Goal: Find contact information: Find contact information

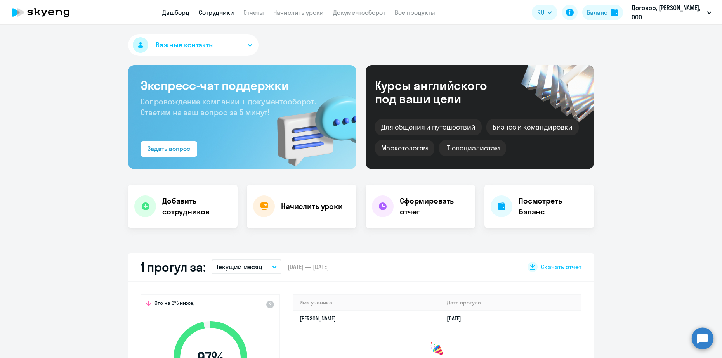
click at [221, 14] on link "Сотрудники" at bounding box center [216, 13] width 35 height 8
select select "30"
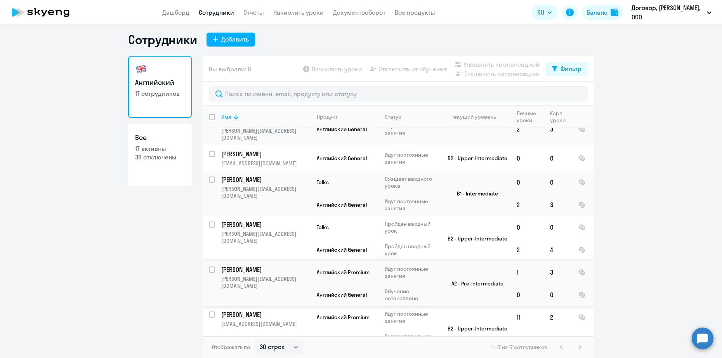
scroll to position [344, 0]
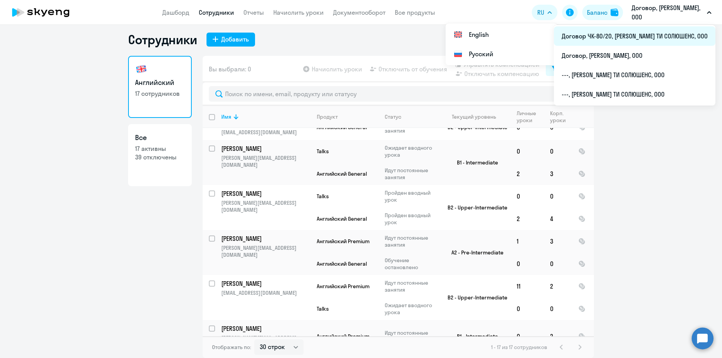
click at [693, 39] on li "Договор ЧК-80/20, [PERSON_NAME] ТИ СОЛЮШЕНС, ООО" at bounding box center [635, 35] width 162 height 19
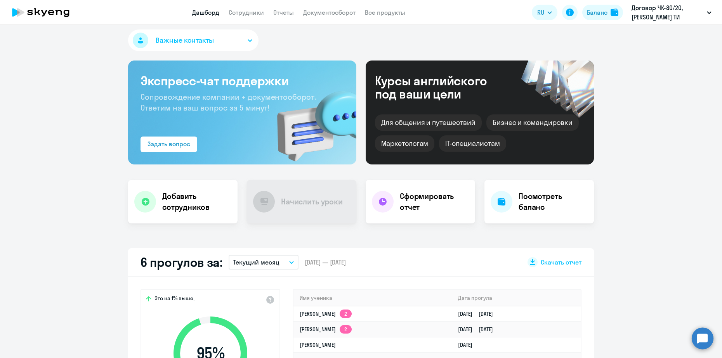
select select "30"
click at [242, 11] on link "Сотрудники" at bounding box center [246, 13] width 35 height 8
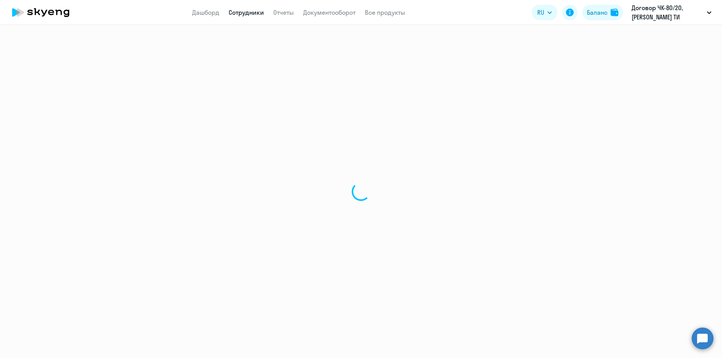
select select "30"
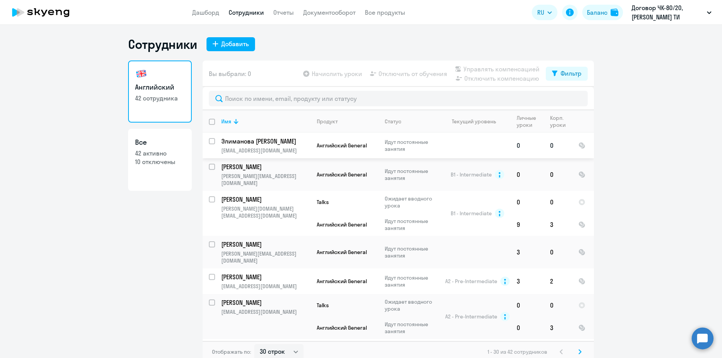
click at [253, 143] on p "Элиманова Жанеля" at bounding box center [265, 141] width 88 height 9
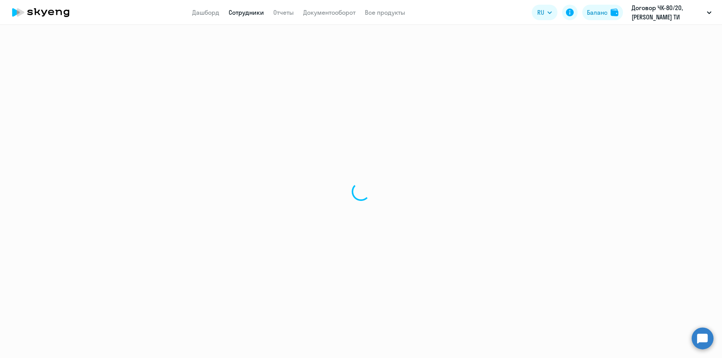
select select "english"
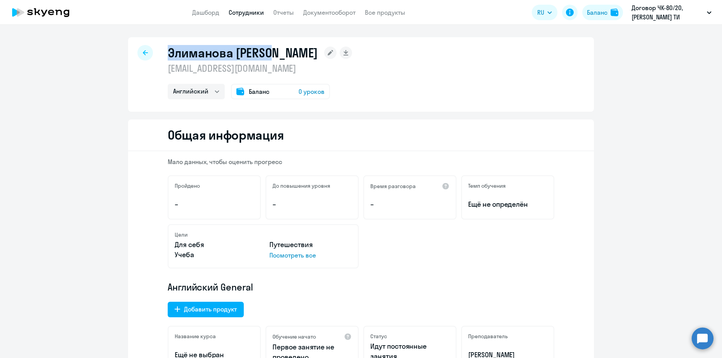
drag, startPoint x: 173, startPoint y: 54, endPoint x: 273, endPoint y: 56, distance: 99.8
click at [273, 56] on h1 "Элиманова Жанеля" at bounding box center [243, 53] width 150 height 16
select select "30"
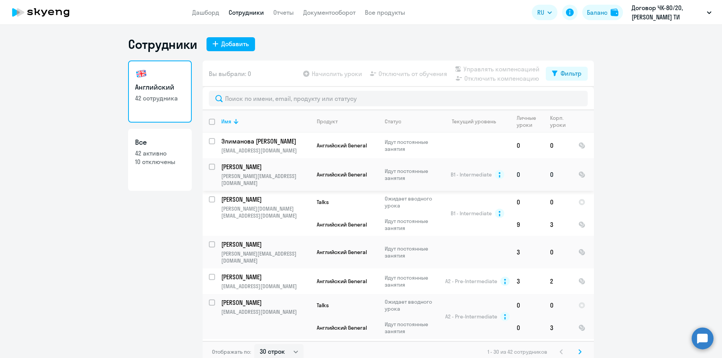
drag, startPoint x: 235, startPoint y: 169, endPoint x: 224, endPoint y: 165, distance: 12.1
click at [224, 165] on p "Чечиль Ольга" at bounding box center [265, 167] width 88 height 9
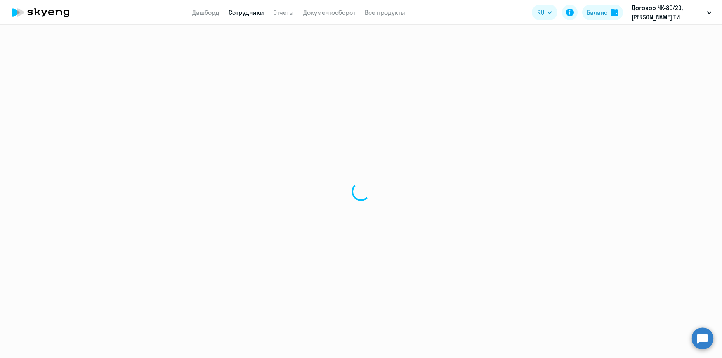
select select "english"
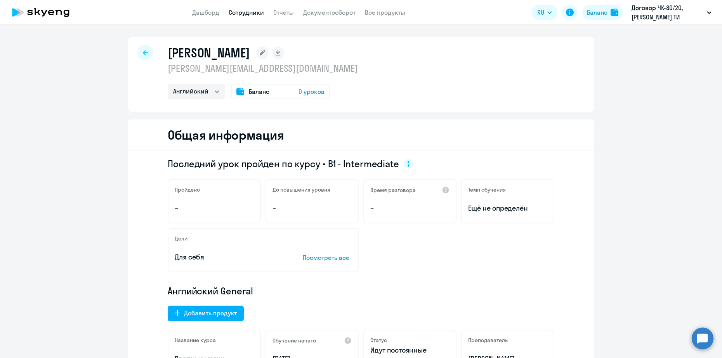
drag, startPoint x: 171, startPoint y: 57, endPoint x: 167, endPoint y: 56, distance: 4.7
click at [170, 56] on h1 "Чечиль Ольга" at bounding box center [209, 53] width 82 height 16
drag, startPoint x: 165, startPoint y: 56, endPoint x: 238, endPoint y: 55, distance: 72.6
click at [238, 55] on h1 "Чечиль Ольга" at bounding box center [209, 53] width 82 height 16
copy h1 "Чечиль Ольга"
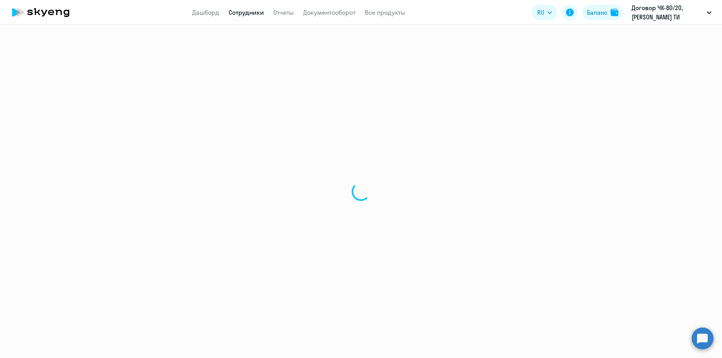
select select "30"
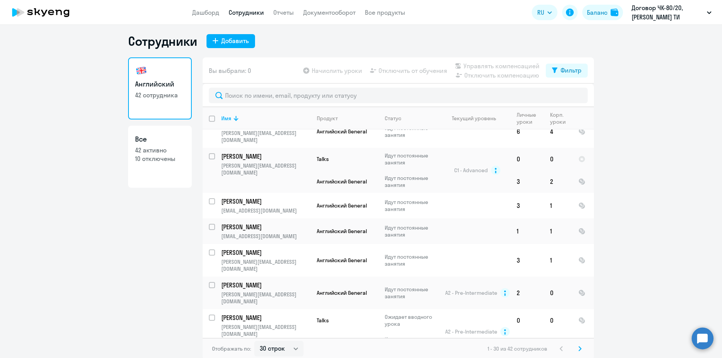
scroll to position [5, 0]
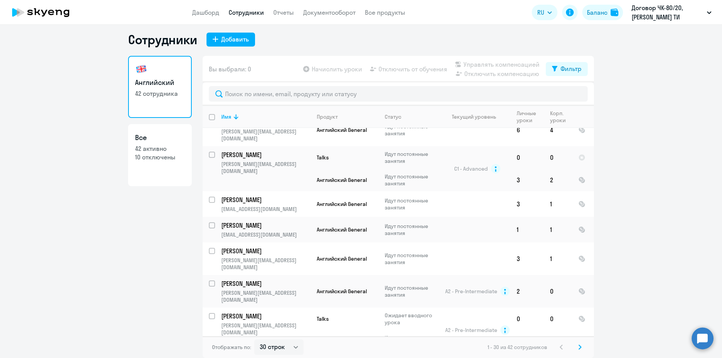
click at [576, 344] on svg-icon at bounding box center [580, 347] width 9 height 9
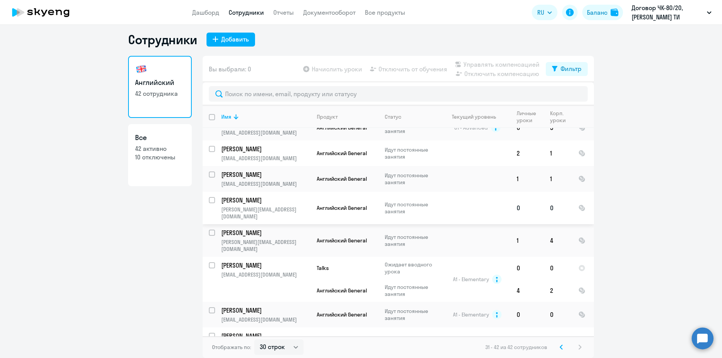
scroll to position [118, 0]
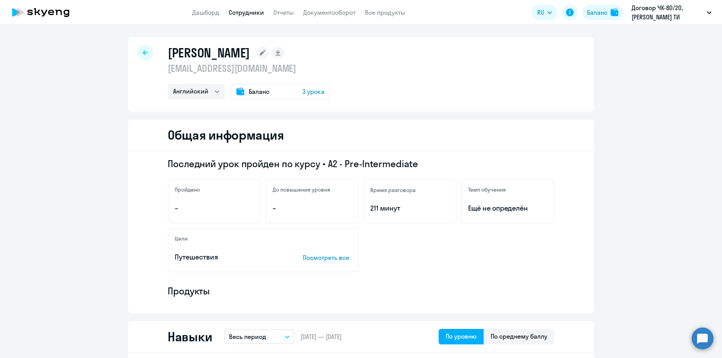
select select "english"
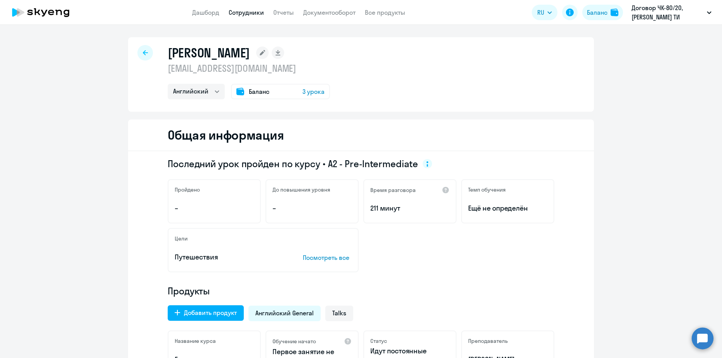
click at [170, 58] on h1 "[PERSON_NAME]" at bounding box center [209, 53] width 82 height 16
drag, startPoint x: 167, startPoint y: 57, endPoint x: 277, endPoint y: 60, distance: 109.6
click at [250, 60] on h1 "[PERSON_NAME]" at bounding box center [209, 53] width 82 height 16
click at [172, 57] on h1 "[PERSON_NAME]" at bounding box center [209, 53] width 82 height 16
drag, startPoint x: 163, startPoint y: 54, endPoint x: 293, endPoint y: 55, distance: 130.1
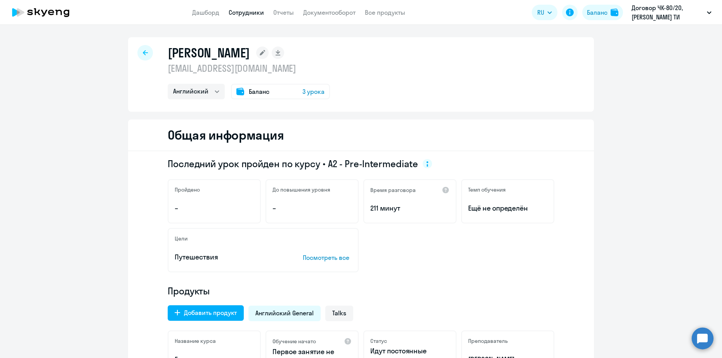
click at [293, 55] on div "Тухбатуллина Камилла kamilla.tukhbatullina@awara-it.com Английский Баланс 3 уро…" at bounding box center [361, 74] width 466 height 75
copy h1 "[PERSON_NAME]"
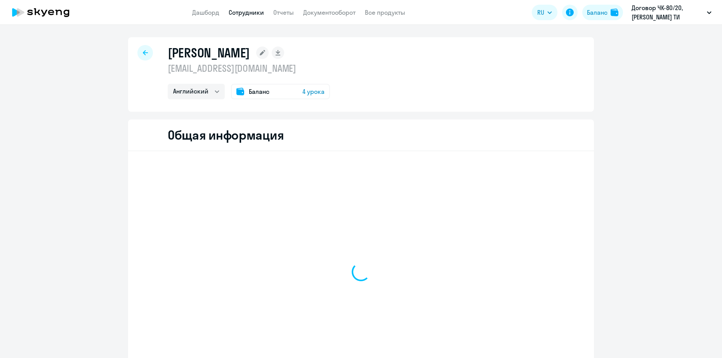
select select "english"
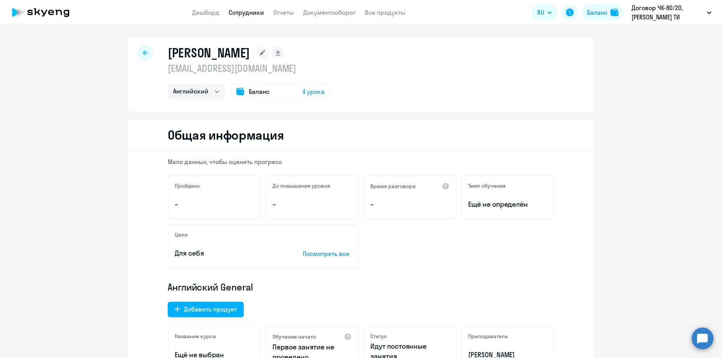
drag, startPoint x: 168, startPoint y: 54, endPoint x: 276, endPoint y: 54, distance: 108.0
click at [250, 54] on h1 "[PERSON_NAME]" at bounding box center [209, 53] width 82 height 16
drag, startPoint x: 276, startPoint y: 54, endPoint x: 249, endPoint y: 54, distance: 26.4
click at [250, 54] on h1 "[PERSON_NAME]" at bounding box center [209, 53] width 82 height 16
click at [173, 54] on h1 "[PERSON_NAME]" at bounding box center [209, 53] width 82 height 16
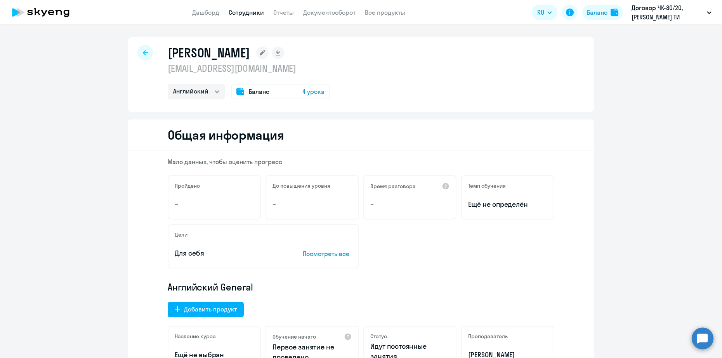
drag, startPoint x: 187, startPoint y: 54, endPoint x: 268, endPoint y: 55, distance: 80.8
click at [250, 55] on h1 "Тульпьева Дарина Евгеньевна" at bounding box center [209, 53] width 82 height 16
copy h1 "Тульпьева Дарина"
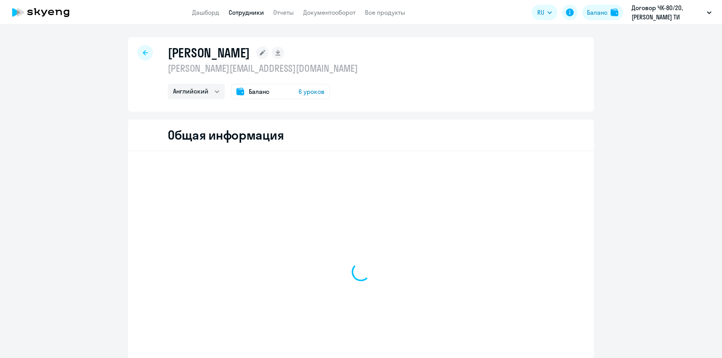
select select "english"
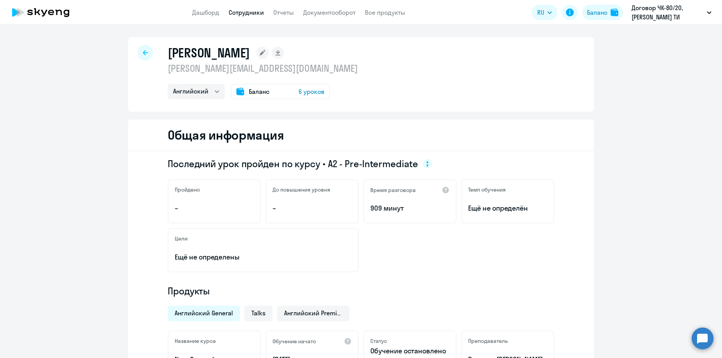
drag, startPoint x: 166, startPoint y: 54, endPoint x: 266, endPoint y: 57, distance: 100.2
click at [250, 57] on h1 "[PERSON_NAME]" at bounding box center [209, 53] width 82 height 16
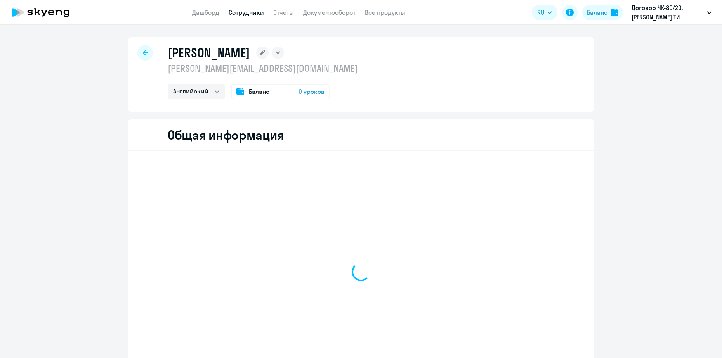
select select "english"
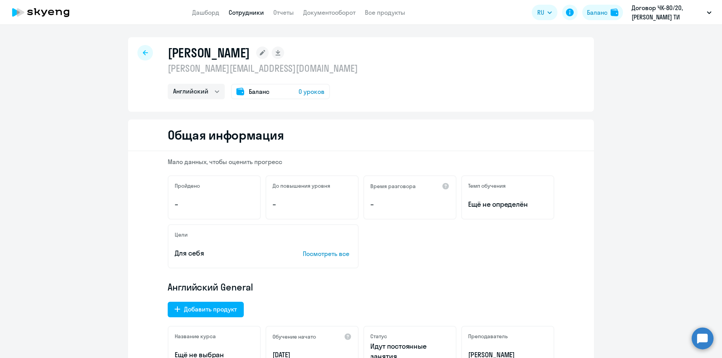
drag, startPoint x: 165, startPoint y: 52, endPoint x: 253, endPoint y: 63, distance: 88.7
click at [257, 56] on div "[PERSON_NAME]" at bounding box center [263, 53] width 190 height 16
copy h1 "[PERSON_NAME]"
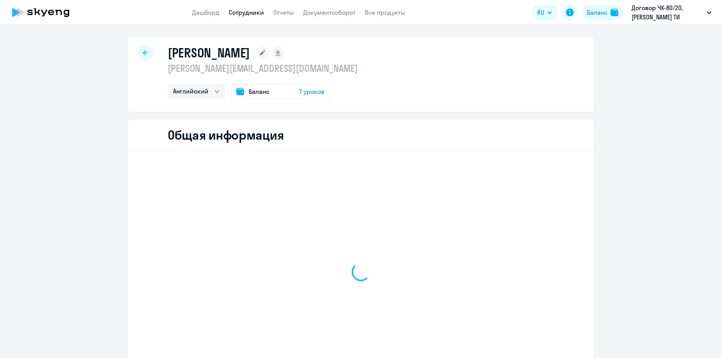
select select "english"
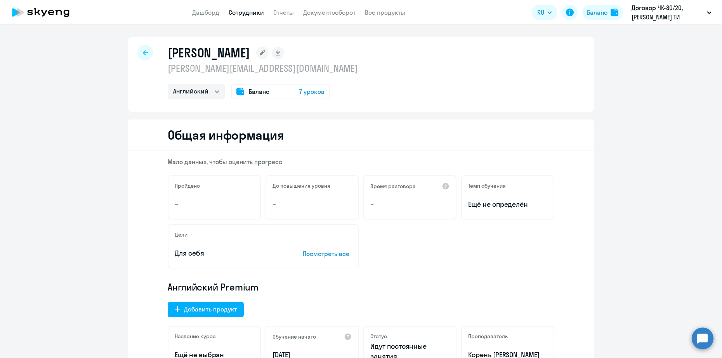
drag, startPoint x: 168, startPoint y: 53, endPoint x: 251, endPoint y: 57, distance: 83.6
click at [250, 57] on h1 "[PERSON_NAME]" at bounding box center [209, 53] width 82 height 16
copy h1 "[PERSON_NAME]"
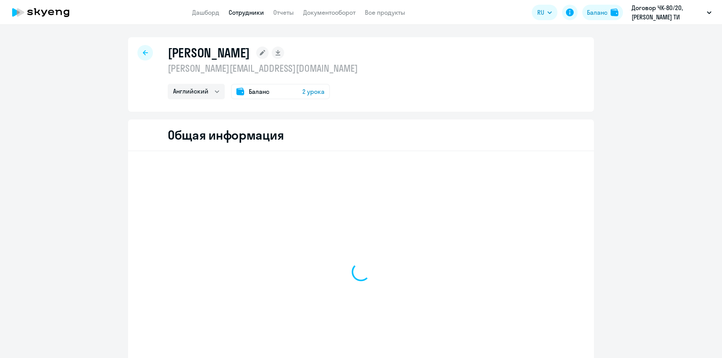
select select "english"
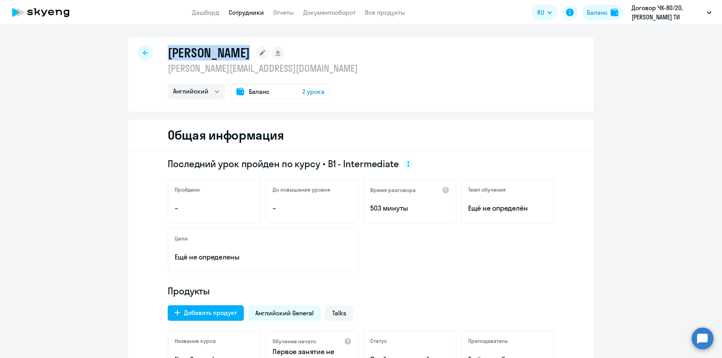
drag, startPoint x: 166, startPoint y: 56, endPoint x: 247, endPoint y: 54, distance: 80.8
click at [247, 54] on h1 "Салихова Алия" at bounding box center [209, 53] width 82 height 16
copy h1 "Салихова Алия"
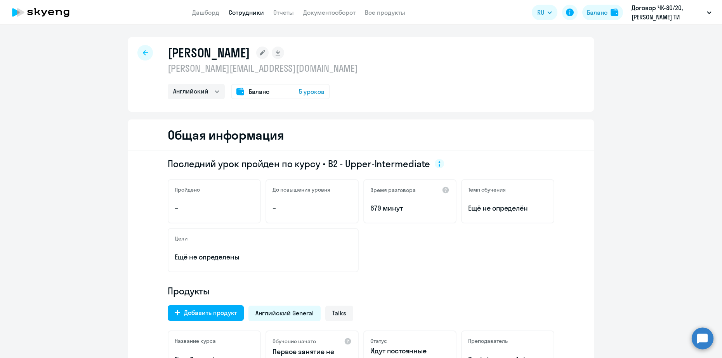
select select "english"
drag, startPoint x: 165, startPoint y: 56, endPoint x: 258, endPoint y: 54, distance: 93.2
click at [250, 54] on h1 "Рысева Валерия" at bounding box center [209, 53] width 82 height 16
copy h1 "Рысева Валерия"
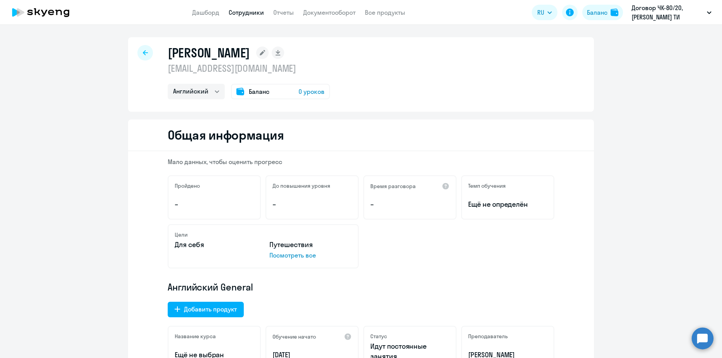
select select "english"
drag, startPoint x: 204, startPoint y: 55, endPoint x: 264, endPoint y: 58, distance: 60.3
click at [264, 58] on div "[PERSON_NAME]" at bounding box center [249, 53] width 162 height 16
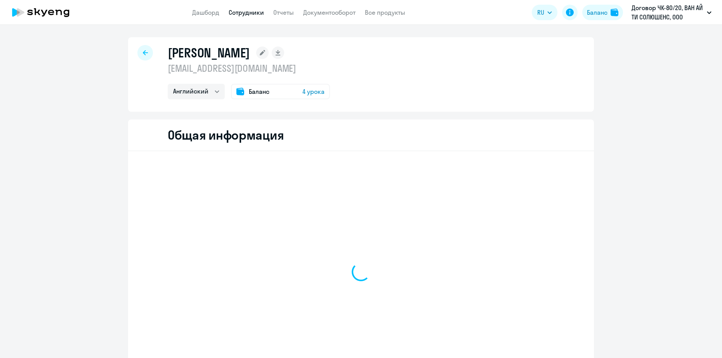
select select "english"
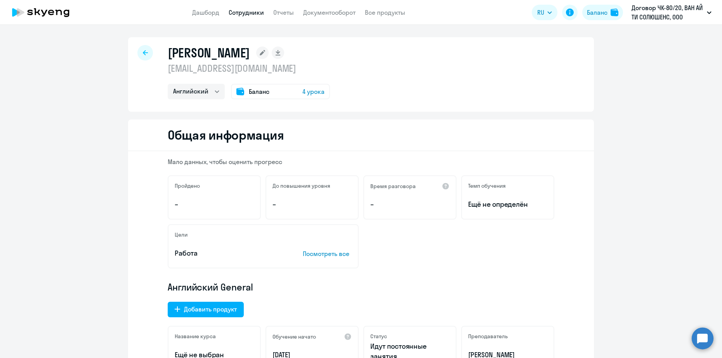
drag, startPoint x: 164, startPoint y: 54, endPoint x: 256, endPoint y: 57, distance: 92.1
click at [256, 57] on div "Пчелин Евгений" at bounding box center [249, 53] width 162 height 16
copy h1 "Пчелин Евгений"
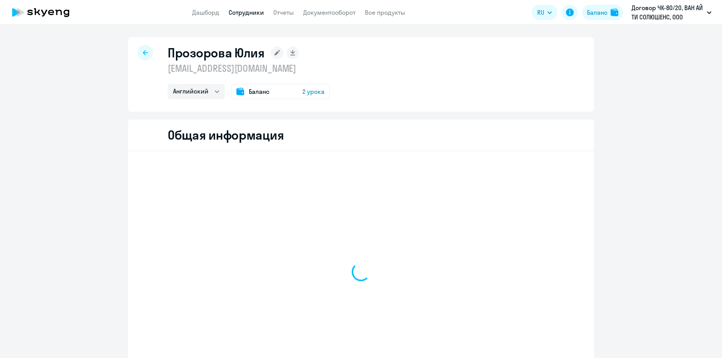
select select "english"
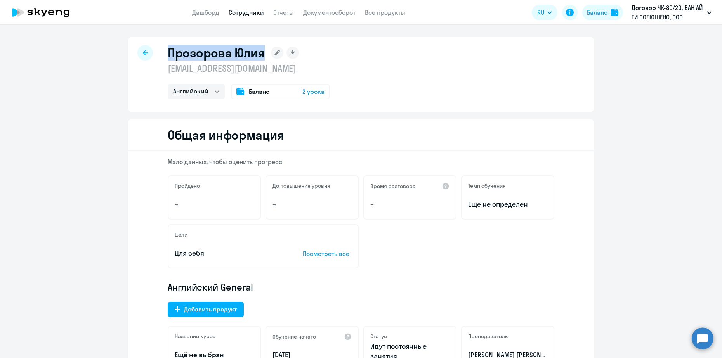
drag, startPoint x: 165, startPoint y: 55, endPoint x: 258, endPoint y: 55, distance: 92.4
click at [258, 55] on h1 "Прозорова Юлия" at bounding box center [216, 53] width 97 height 16
copy h1 "Прозорова Юлия"
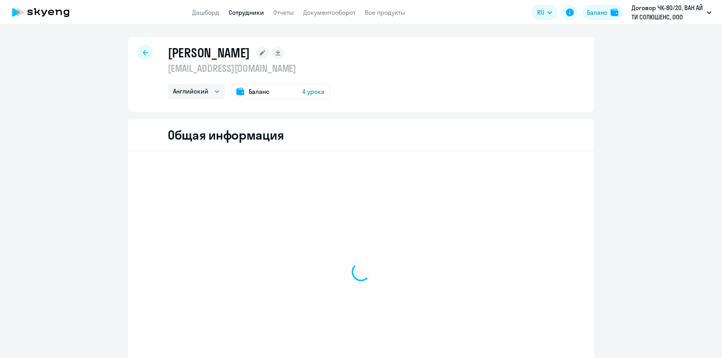
select select "english"
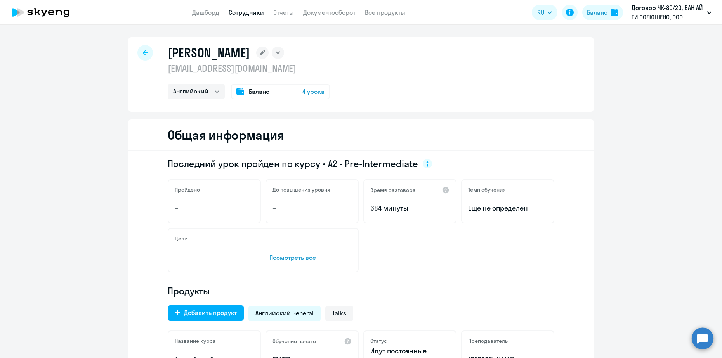
drag, startPoint x: 169, startPoint y: 54, endPoint x: 278, endPoint y: 53, distance: 109.9
click at [278, 53] on div "[PERSON_NAME] [EMAIL_ADDRESS][DOMAIN_NAME] Английский Баланс 4 урока" at bounding box center [361, 74] width 466 height 75
copy h1 "[PERSON_NAME]"
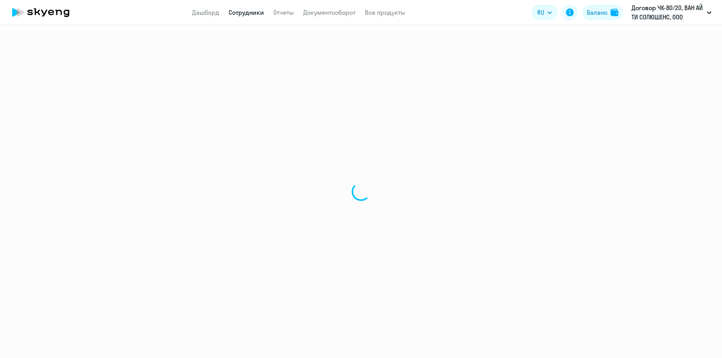
select select "english"
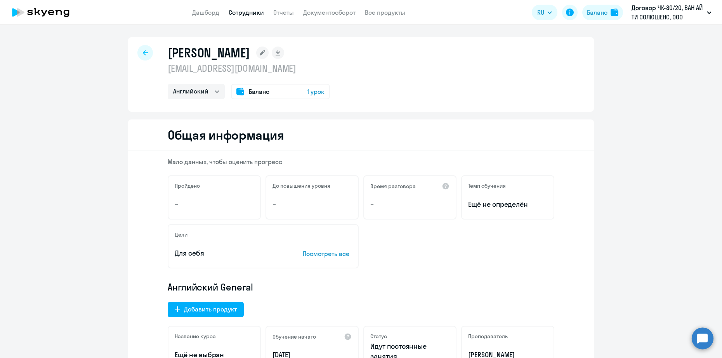
drag, startPoint x: 165, startPoint y: 57, endPoint x: 263, endPoint y: 59, distance: 97.5
click at [250, 59] on h1 "[PERSON_NAME]" at bounding box center [209, 53] width 82 height 16
copy h1 "[PERSON_NAME]"
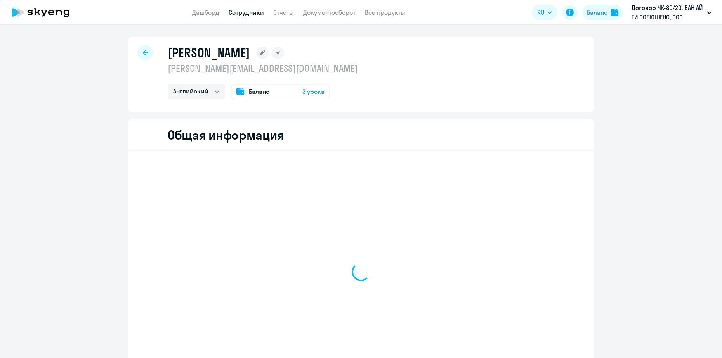
select select "english"
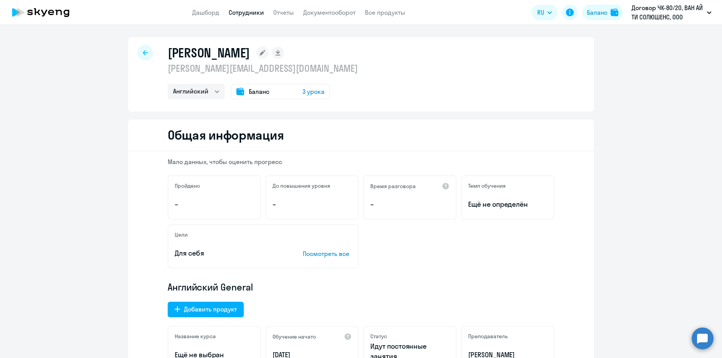
drag, startPoint x: 165, startPoint y: 52, endPoint x: 269, endPoint y: 54, distance: 103.7
click at [250, 54] on h1 "Минченко Евгения" at bounding box center [209, 53] width 82 height 16
copy h1 "Минченко Евгения"
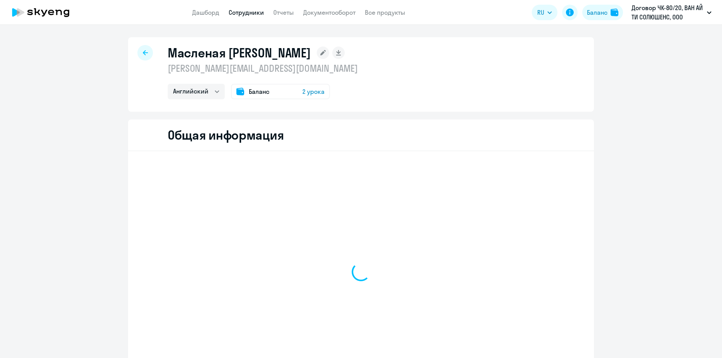
select select "english"
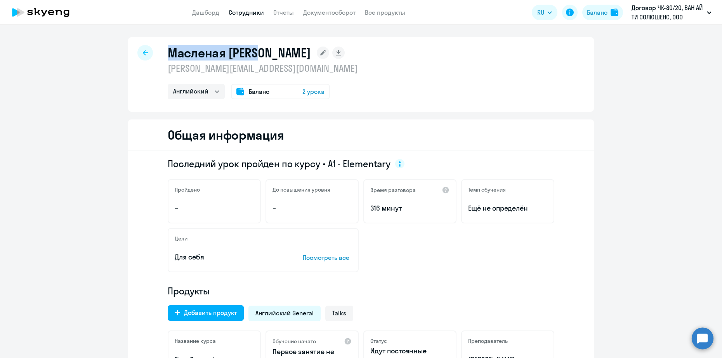
drag, startPoint x: 165, startPoint y: 56, endPoint x: 254, endPoint y: 56, distance: 88.9
click at [254, 56] on h1 "Масленая [PERSON_NAME]" at bounding box center [239, 53] width 143 height 16
copy h1 "Масленая [PERSON_NAME]"
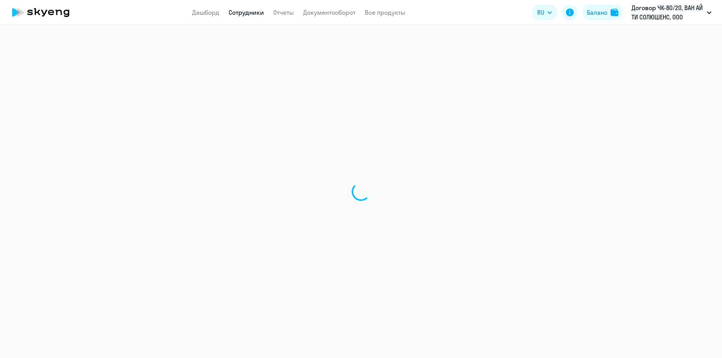
select select "english"
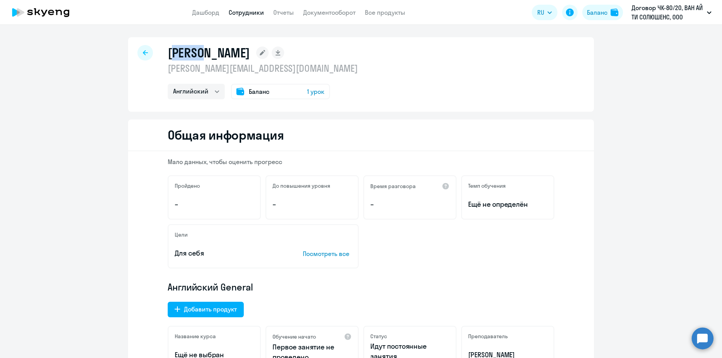
drag, startPoint x: 168, startPoint y: 57, endPoint x: 207, endPoint y: 54, distance: 38.9
click at [207, 54] on h1 "Леонов Геннадий" at bounding box center [209, 53] width 82 height 16
drag, startPoint x: 207, startPoint y: 54, endPoint x: 178, endPoint y: 54, distance: 28.7
click at [178, 54] on h1 "Леонов Геннадий" at bounding box center [209, 53] width 82 height 16
click at [168, 51] on h1 "Леонов Геннадий" at bounding box center [209, 53] width 82 height 16
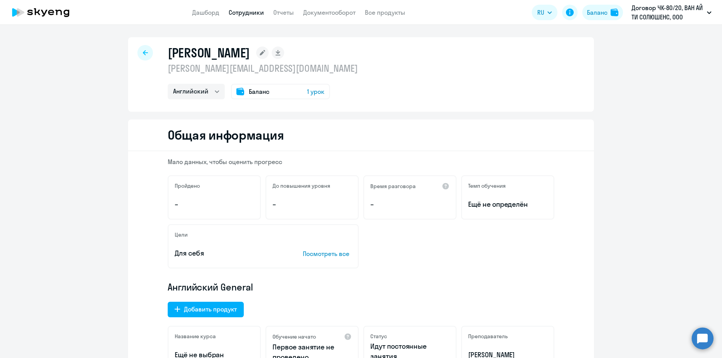
drag, startPoint x: 165, startPoint y: 51, endPoint x: 237, endPoint y: 51, distance: 71.1
click at [237, 51] on h1 "Леонов Геннадий" at bounding box center [209, 53] width 82 height 16
copy h1 "Леонов Геннадий"
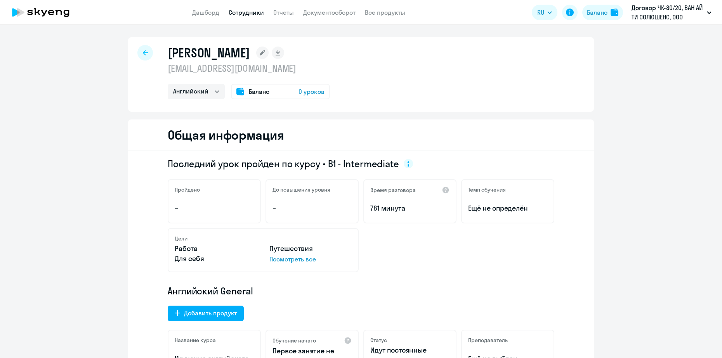
select select "english"
drag, startPoint x: 164, startPoint y: 51, endPoint x: 358, endPoint y: 57, distance: 194.7
click at [330, 57] on div "[PERSON_NAME]" at bounding box center [249, 53] width 162 height 16
copy h1 "[PERSON_NAME]"
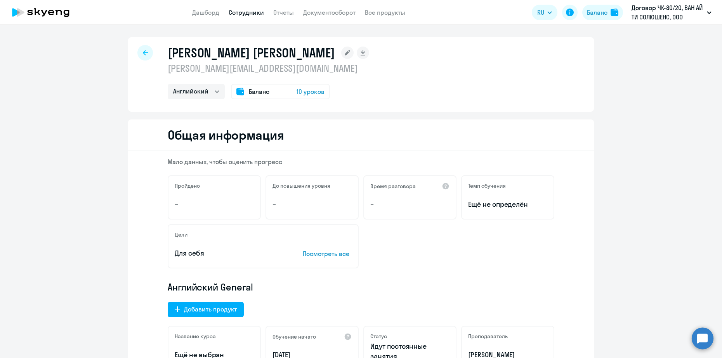
select select "english"
drag, startPoint x: 169, startPoint y: 56, endPoint x: 272, endPoint y: 56, distance: 102.9
click at [272, 56] on div "[PERSON_NAME] [PERSON_NAME]" at bounding box center [269, 53] width 202 height 16
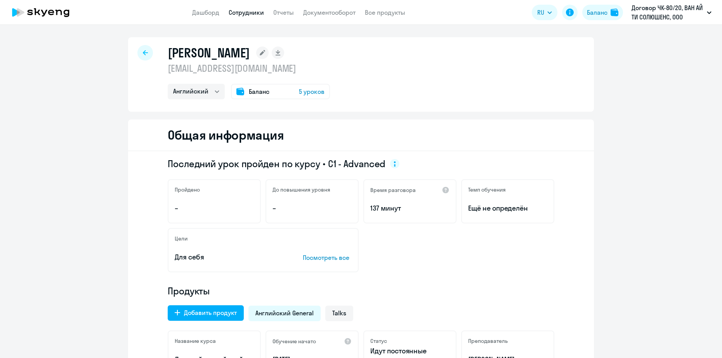
select select "english"
drag, startPoint x: 165, startPoint y: 54, endPoint x: 249, endPoint y: 55, distance: 83.1
click at [249, 55] on h1 "[PERSON_NAME]" at bounding box center [209, 53] width 82 height 16
copy h1 "[PERSON_NAME]"
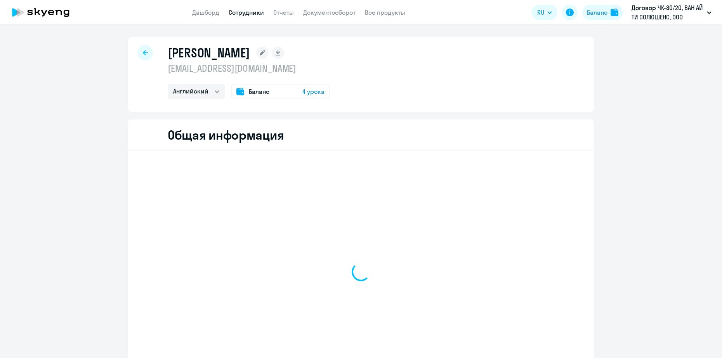
select select "english"
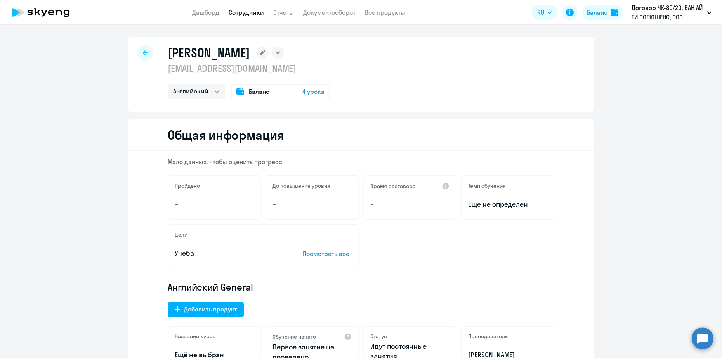
drag, startPoint x: 162, startPoint y: 54, endPoint x: 280, endPoint y: 55, distance: 118.1
click at [280, 55] on div "Косачёва Анастасия Юрьевна anastasiia.kosacheva@awara-it.com Английский Баланс …" at bounding box center [361, 74] width 466 height 75
copy h1 "Косачёва Анастасия"
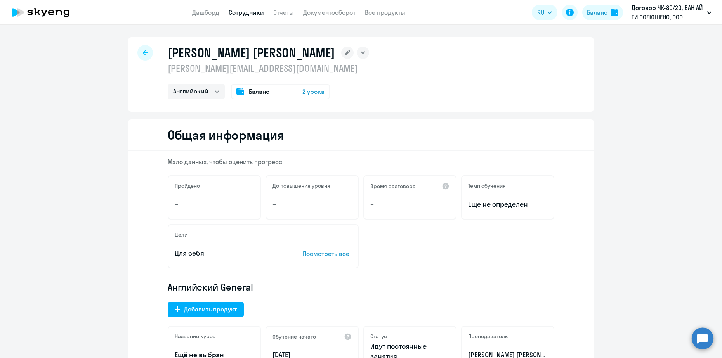
select select "english"
drag, startPoint x: 165, startPoint y: 55, endPoint x: 264, endPoint y: 57, distance: 99.8
click at [264, 57] on h1 "Кондрашин Юрий" at bounding box center [251, 53] width 167 height 16
copy h1 "Кондрашин Юрий"
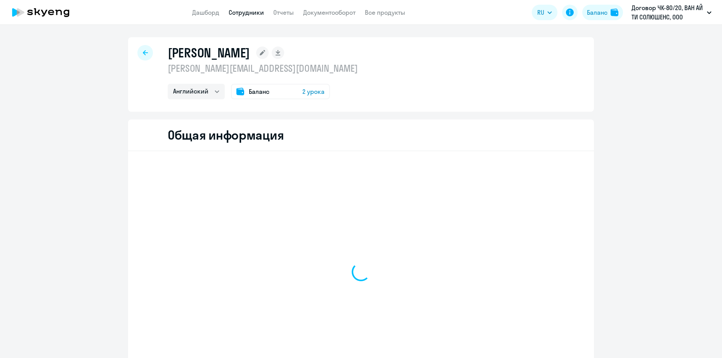
select select "english"
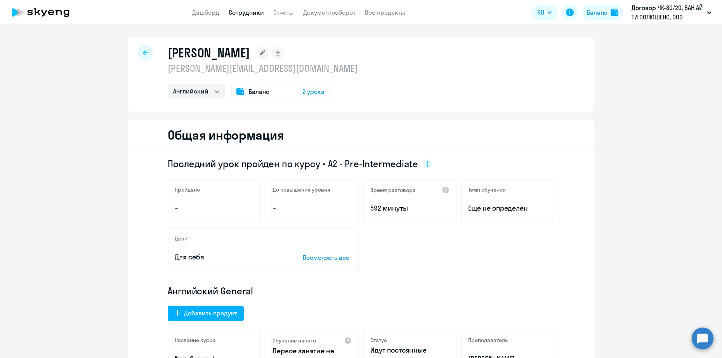
drag, startPoint x: 165, startPoint y: 55, endPoint x: 297, endPoint y: 59, distance: 132.9
click at [250, 59] on h1 "[PERSON_NAME]" at bounding box center [209, 53] width 82 height 16
copy h1 "[PERSON_NAME]"
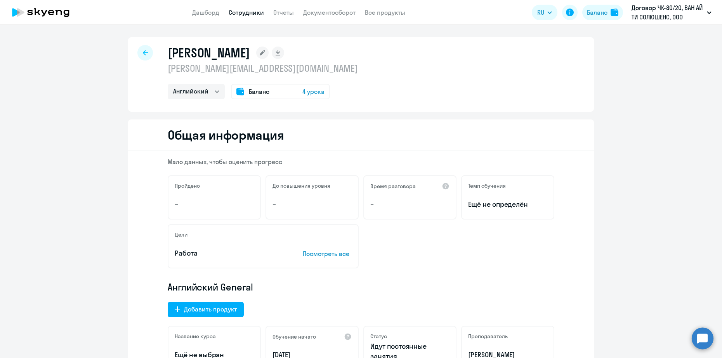
select select "english"
drag, startPoint x: 162, startPoint y: 53, endPoint x: 304, endPoint y: 54, distance: 142.2
click at [304, 54] on div "[PERSON_NAME] [PERSON_NAME][EMAIL_ADDRESS][DOMAIN_NAME] Английский Баланс 4 уро…" at bounding box center [361, 74] width 466 height 75
copy h1 "[PERSON_NAME]"
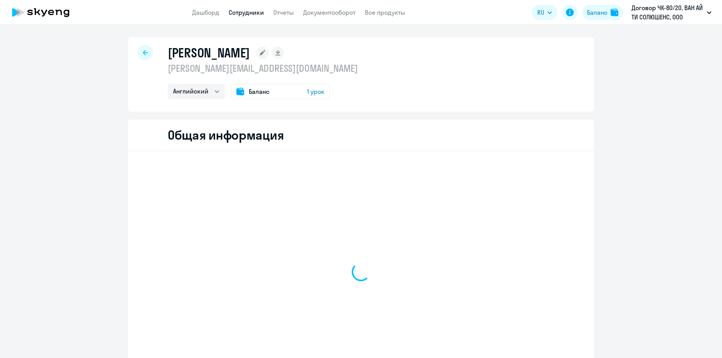
select select "english"
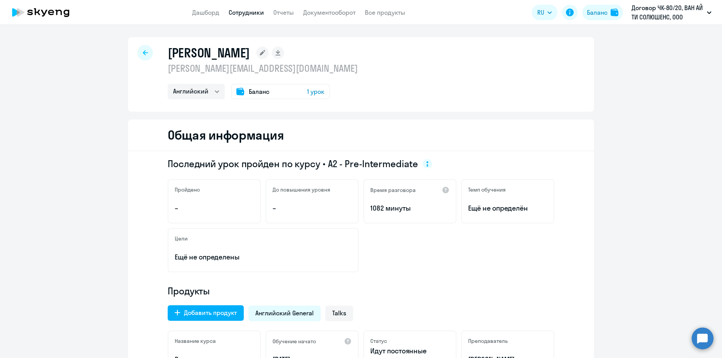
drag, startPoint x: 164, startPoint y: 54, endPoint x: 290, endPoint y: 56, distance: 125.8
click at [250, 56] on h1 "Калашников Дмитрий" at bounding box center [209, 53] width 82 height 16
copy h1 "Калашников Дмитрий"
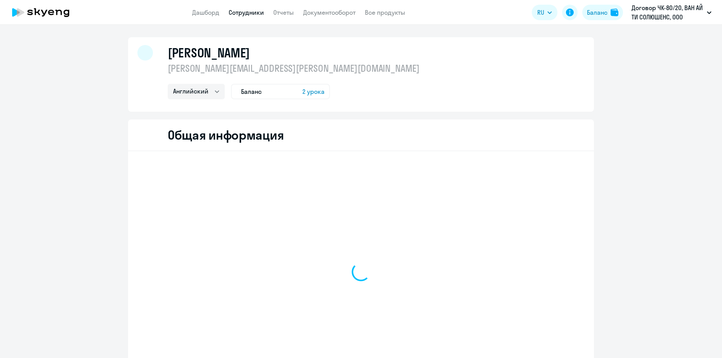
select select "english"
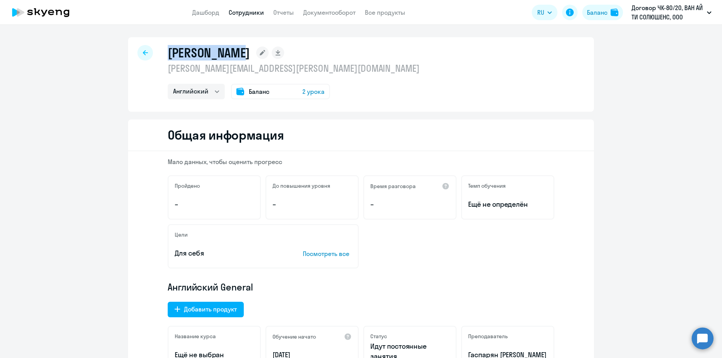
drag, startPoint x: 165, startPoint y: 57, endPoint x: 245, endPoint y: 56, distance: 80.0
click at [245, 56] on h1 "[PERSON_NAME]" at bounding box center [209, 53] width 82 height 16
copy h1 "[PERSON_NAME]"
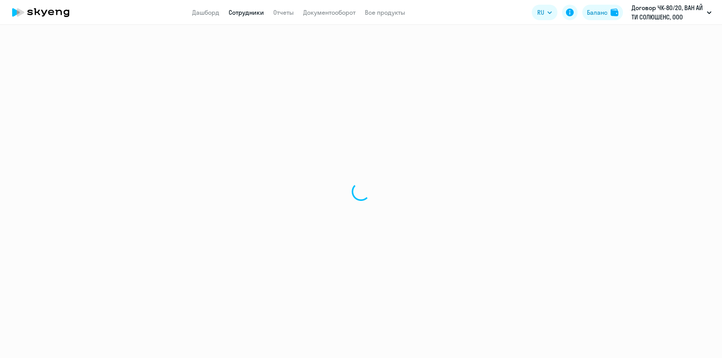
select select "english"
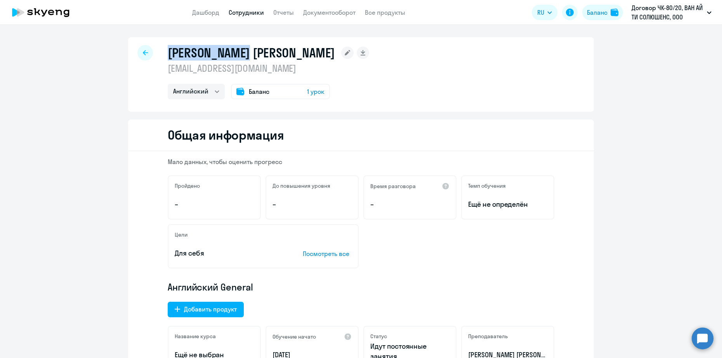
drag, startPoint x: 164, startPoint y: 53, endPoint x: 251, endPoint y: 56, distance: 87.4
click at [251, 56] on div "[PERSON_NAME] [PERSON_NAME]" at bounding box center [269, 53] width 202 height 16
copy h1 "[PERSON_NAME] [PERSON_NAME]"
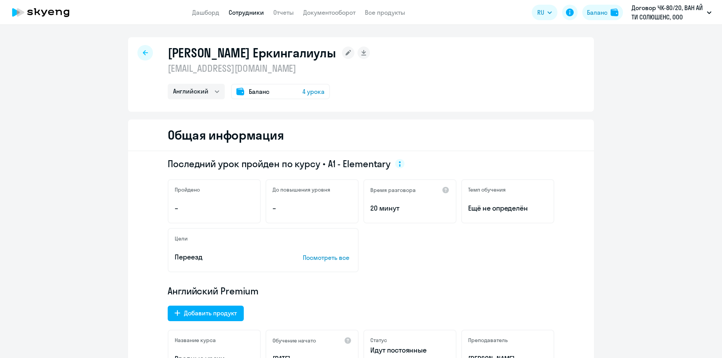
select select "english"
drag, startPoint x: 167, startPoint y: 51, endPoint x: 254, endPoint y: 56, distance: 87.9
click at [254, 56] on h1 "Ешмурат Бекзат Еркингалиулы" at bounding box center [252, 53] width 168 height 16
copy h1 "Ешмурат Бекзат"
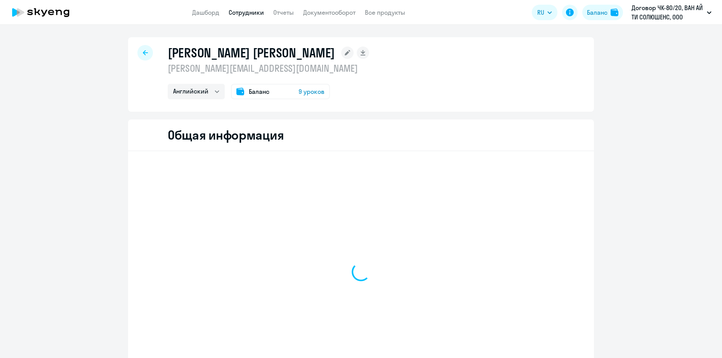
select select "english"
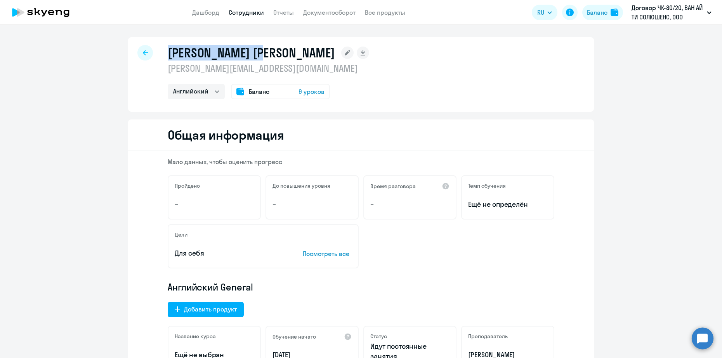
drag, startPoint x: 167, startPoint y: 55, endPoint x: 273, endPoint y: 55, distance: 106.4
click at [273, 55] on h1 "[PERSON_NAME] [PERSON_NAME]" at bounding box center [251, 53] width 167 height 16
copy h1 "[PERSON_NAME] [PERSON_NAME]"
select select "english"
drag, startPoint x: 169, startPoint y: 55, endPoint x: 286, endPoint y: 56, distance: 116.9
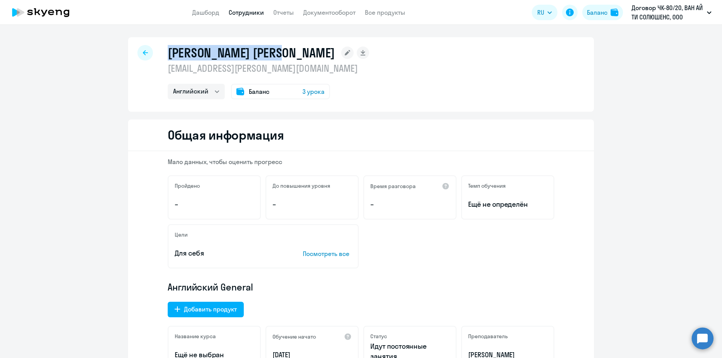
click at [286, 56] on h1 "[PERSON_NAME] [PERSON_NAME]" at bounding box center [251, 53] width 167 height 16
copy h1 "[PERSON_NAME] [PERSON_NAME]"
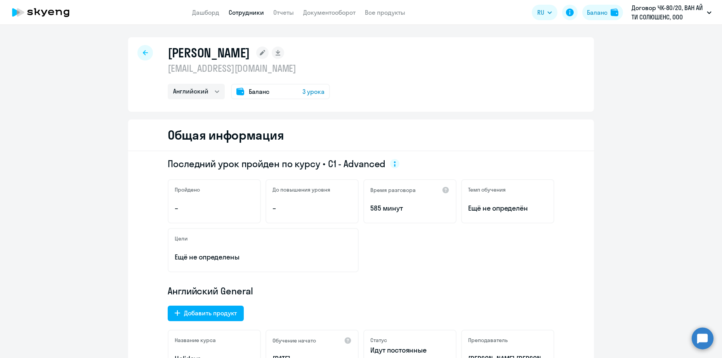
select select "english"
drag, startPoint x: 167, startPoint y: 56, endPoint x: 291, endPoint y: 49, distance: 124.0
click at [291, 49] on div "Дмитриев Александр" at bounding box center [249, 53] width 162 height 16
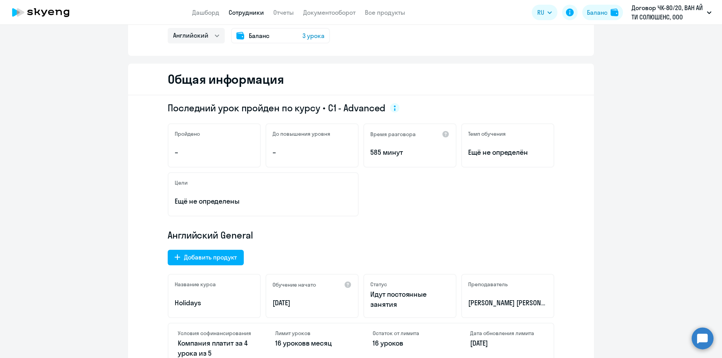
scroll to position [97, 0]
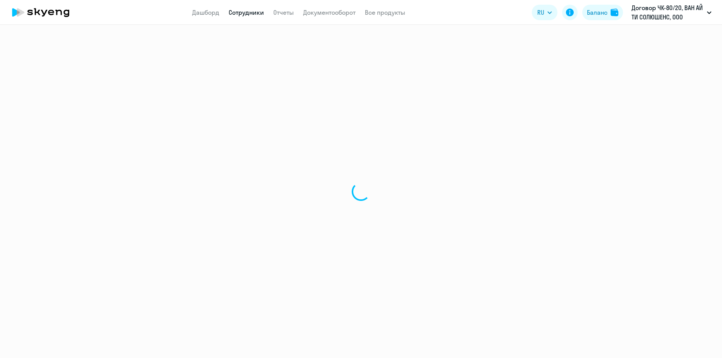
select select "english"
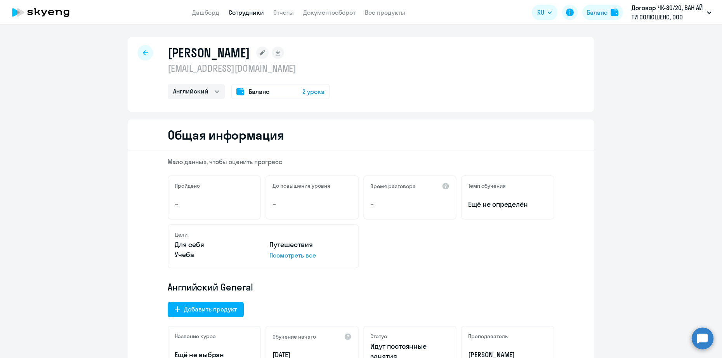
drag, startPoint x: 167, startPoint y: 52, endPoint x: 354, endPoint y: 61, distance: 187.0
click at [330, 61] on div "Герасименко Ольга Владимировна olha.herasymenko@awara-it.com Английский Баланс …" at bounding box center [249, 72] width 162 height 54
drag, startPoint x: 354, startPoint y: 61, endPoint x: 217, endPoint y: 56, distance: 136.8
click at [250, 59] on h1 "Герасименко Ольга Владимировна" at bounding box center [209, 53] width 82 height 16
click at [195, 51] on h1 "Герасименко Ольга Владимировна" at bounding box center [209, 53] width 82 height 16
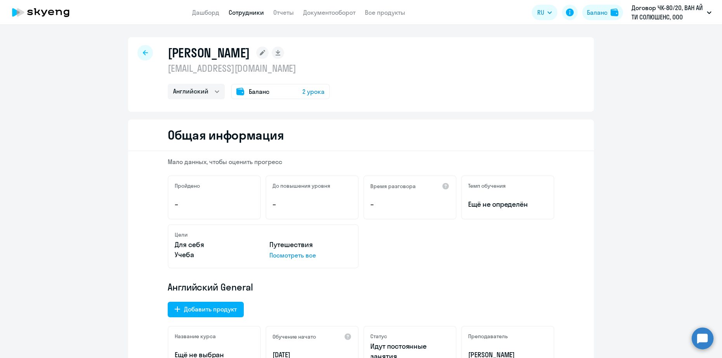
click at [169, 51] on h1 "Герасименко Ольга Владимировна" at bounding box center [209, 53] width 82 height 16
drag, startPoint x: 165, startPoint y: 51, endPoint x: 278, endPoint y: 58, distance: 112.8
click at [250, 58] on h1 "Герасименко Ольга Владимировна" at bounding box center [209, 53] width 82 height 16
copy h1 "Герасименко Ольга"
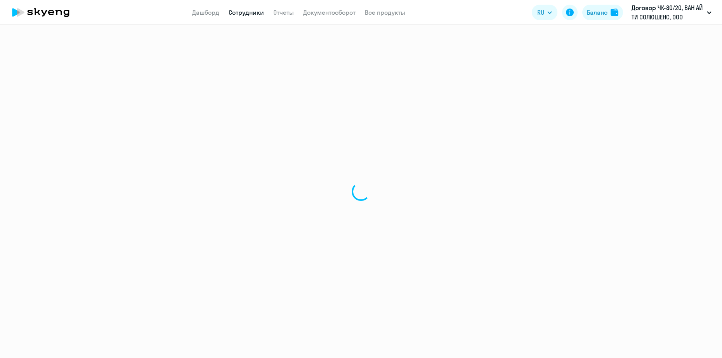
select select "english"
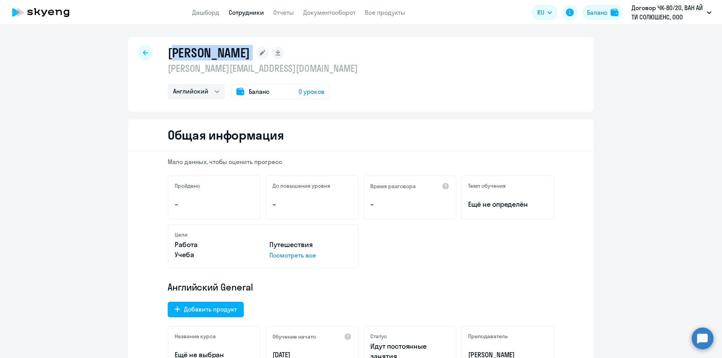
drag, startPoint x: 191, startPoint y: 56, endPoint x: 215, endPoint y: 54, distance: 24.1
click at [215, 54] on div "Георгий [EMAIL_ADDRESS][DOMAIN_NAME] Английский Баланс 0 уроков" at bounding box center [361, 74] width 466 height 75
copy div "[PERSON_NAME]"
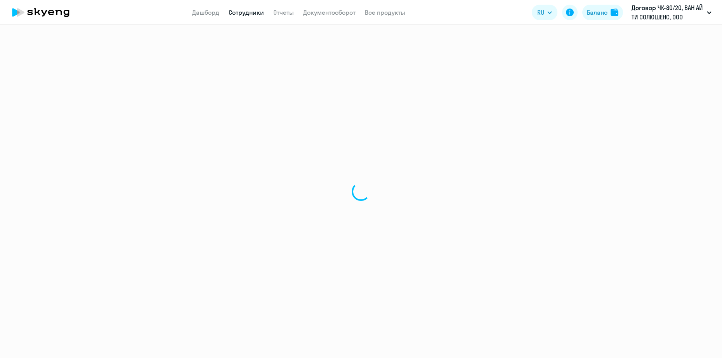
select select "english"
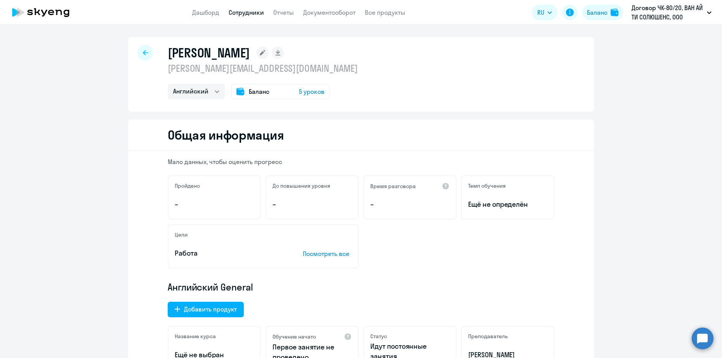
drag, startPoint x: 163, startPoint y: 56, endPoint x: 259, endPoint y: 56, distance: 96.3
click at [259, 56] on div "[PERSON_NAME] [PERSON_NAME][EMAIL_ADDRESS][DOMAIN_NAME] Английский Баланс 5 уро…" at bounding box center [361, 74] width 466 height 75
copy h1 "[PERSON_NAME]"
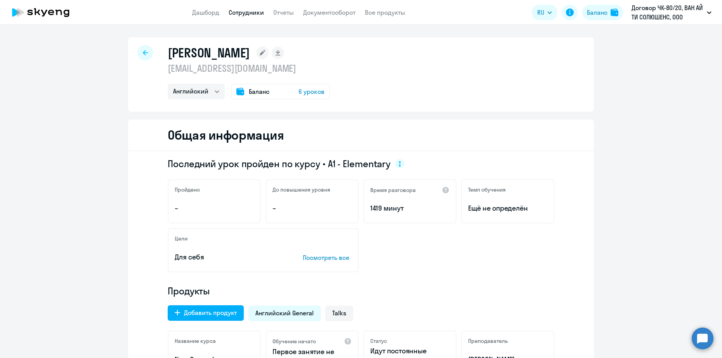
select select "english"
drag, startPoint x: 162, startPoint y: 57, endPoint x: 259, endPoint y: 57, distance: 96.3
click at [259, 57] on div "[PERSON_NAME] [EMAIL_ADDRESS][DOMAIN_NAME] Английский Баланс 6 уроков" at bounding box center [361, 74] width 466 height 75
copy h1 "[PERSON_NAME]"
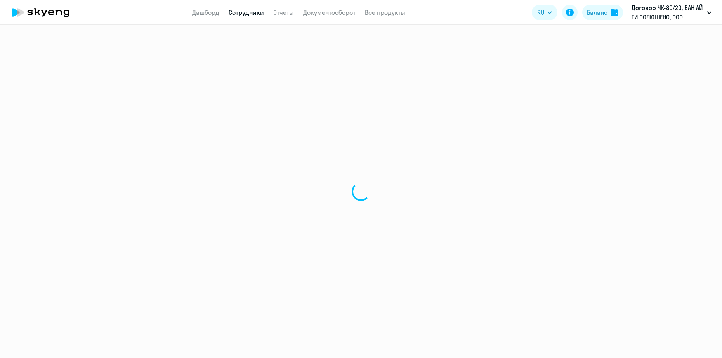
select select "english"
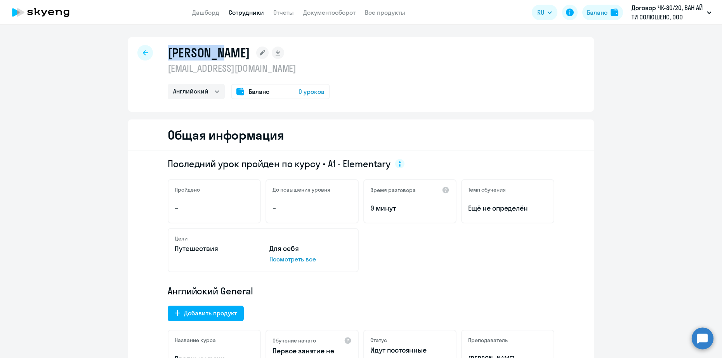
drag, startPoint x: 163, startPoint y: 56, endPoint x: 223, endPoint y: 54, distance: 60.2
click at [223, 54] on div "[PERSON_NAME] [EMAIL_ADDRESS][DOMAIN_NAME] Английский Баланс 0 уроков" at bounding box center [361, 74] width 466 height 75
copy h1 "[PERSON_NAME]"
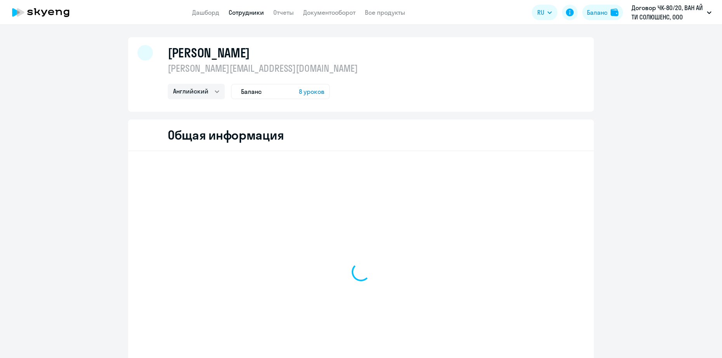
select select "english"
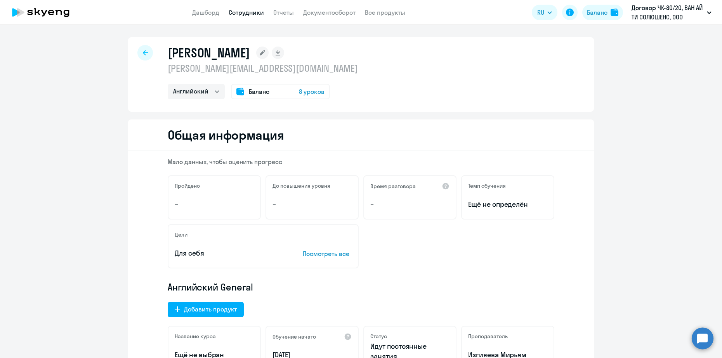
drag, startPoint x: 188, startPoint y: 55, endPoint x: 265, endPoint y: 56, distance: 76.9
click at [250, 56] on h1 "Анисатова Мария" at bounding box center [209, 53] width 82 height 16
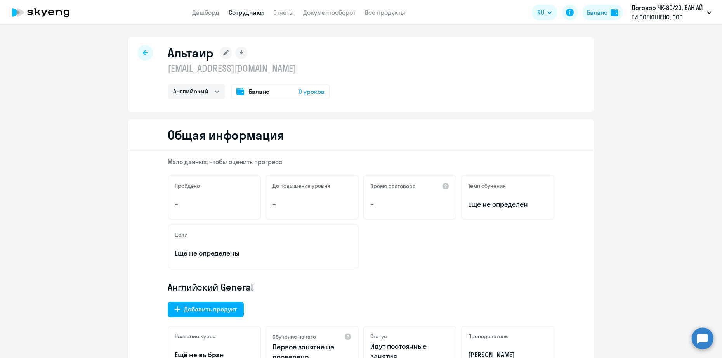
select select "english"
drag, startPoint x: 164, startPoint y: 54, endPoint x: 212, endPoint y: 55, distance: 48.9
click at [212, 55] on div "Альтаир [EMAIL_ADDRESS][DOMAIN_NAME] Английский Баланс 0 уроков" at bounding box center [361, 74] width 466 height 75
copy h1 "Альтаир"
drag, startPoint x: 167, startPoint y: 69, endPoint x: 184, endPoint y: 69, distance: 17.9
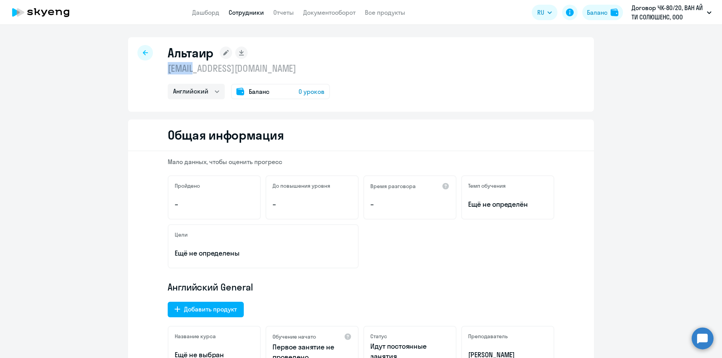
click at [184, 69] on p "[EMAIL_ADDRESS][DOMAIN_NAME]" at bounding box center [249, 68] width 162 height 12
drag, startPoint x: 184, startPoint y: 69, endPoint x: 181, endPoint y: 68, distance: 4.1
click at [189, 70] on p "[EMAIL_ADDRESS][DOMAIN_NAME]" at bounding box center [249, 68] width 162 height 12
drag, startPoint x: 165, startPoint y: 68, endPoint x: 229, endPoint y: 72, distance: 63.8
click at [229, 72] on p "[EMAIL_ADDRESS][DOMAIN_NAME]" at bounding box center [249, 68] width 162 height 12
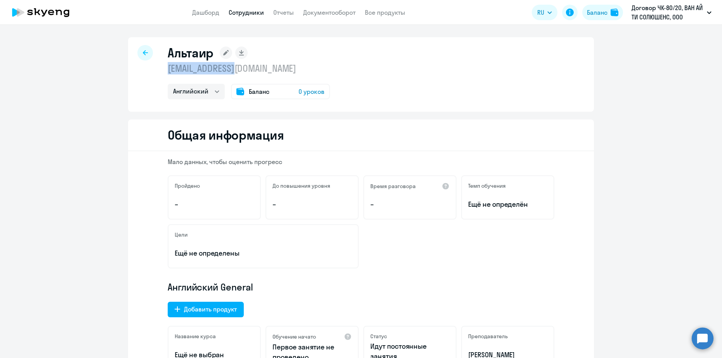
click at [188, 68] on p "[EMAIL_ADDRESS][DOMAIN_NAME]" at bounding box center [249, 68] width 162 height 12
drag, startPoint x: 188, startPoint y: 68, endPoint x: 219, endPoint y: 70, distance: 31.5
click at [219, 70] on p "[EMAIL_ADDRESS][DOMAIN_NAME]" at bounding box center [249, 68] width 162 height 12
